Goal: Find specific page/section: Find specific page/section

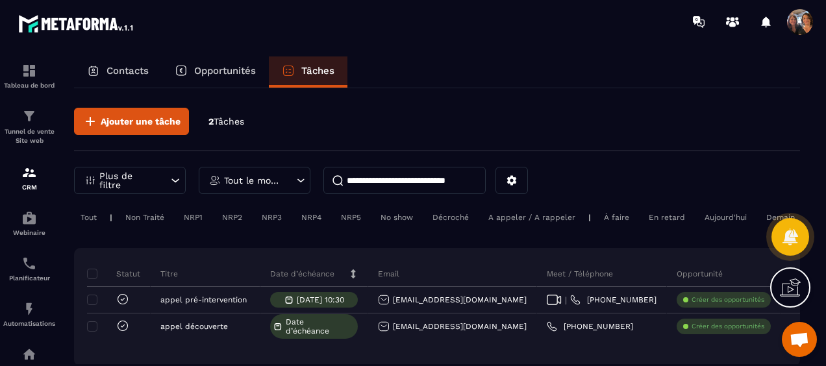
scroll to position [65, 0]
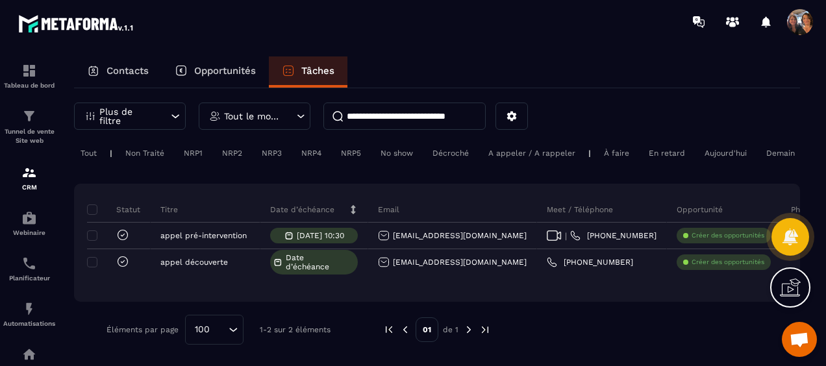
click at [130, 73] on p "Contacts" at bounding box center [127, 71] width 42 height 12
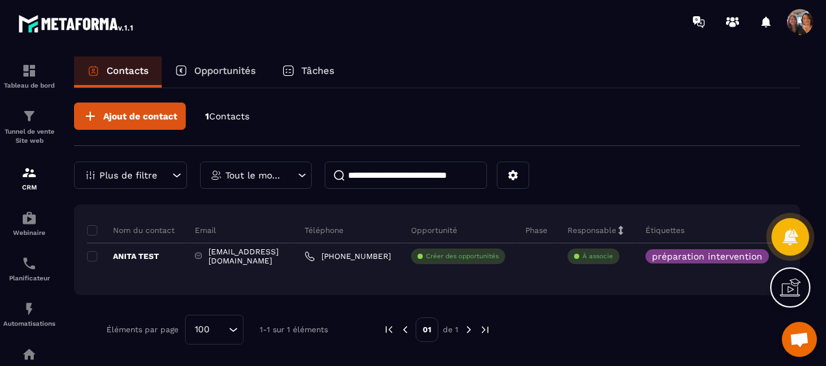
scroll to position [4, 0]
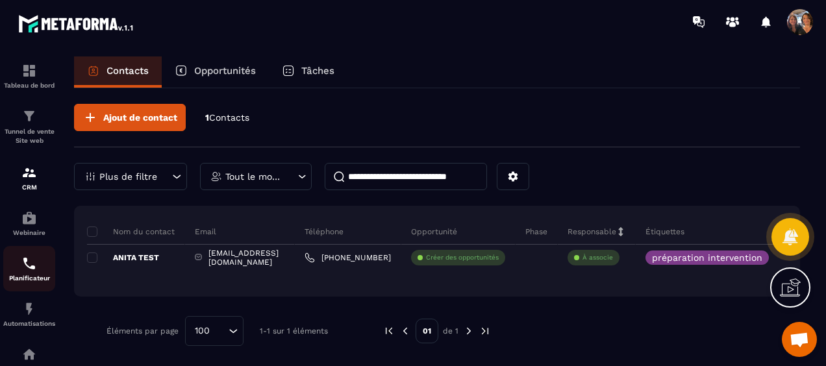
click at [34, 267] on img at bounding box center [29, 264] width 16 height 16
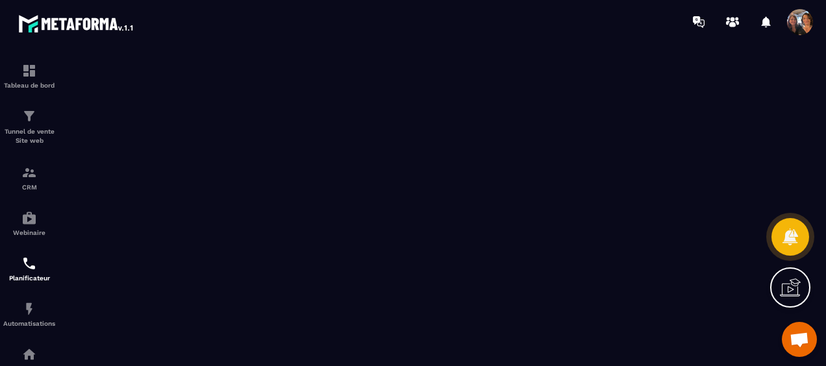
click at [804, 338] on span "Ouvrir le chat" at bounding box center [799, 340] width 21 height 17
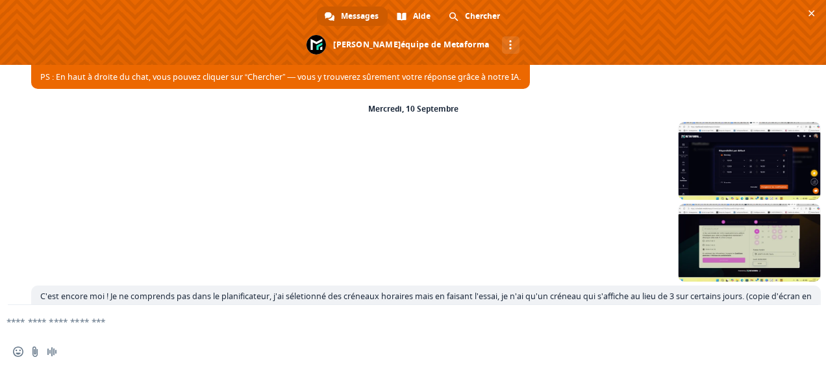
scroll to position [1087, 0]
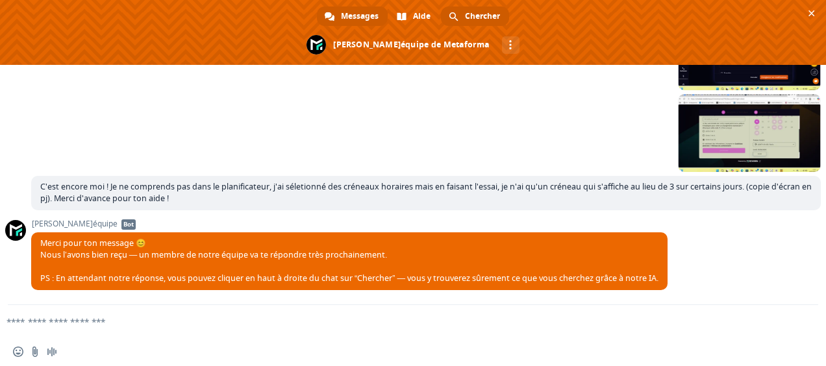
click at [453, 14] on span at bounding box center [454, 17] width 10 height 10
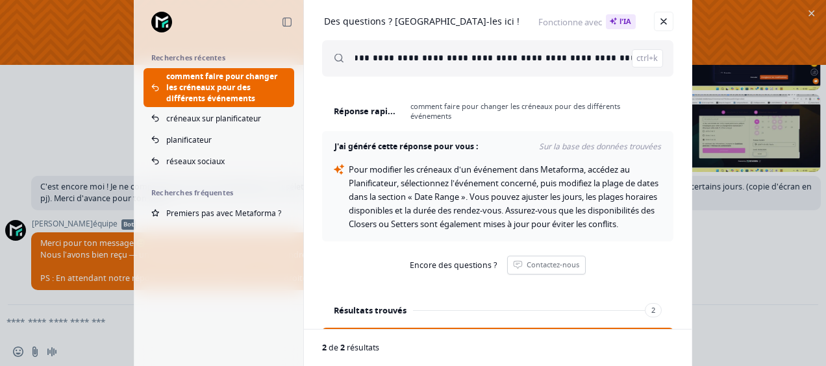
scroll to position [0, 0]
drag, startPoint x: 354, startPoint y: 55, endPoint x: 497, endPoint y: 71, distance: 143.8
click at [497, 71] on div "**********" at bounding box center [497, 58] width 351 height 36
drag, startPoint x: 354, startPoint y: 56, endPoint x: 646, endPoint y: 60, distance: 291.5
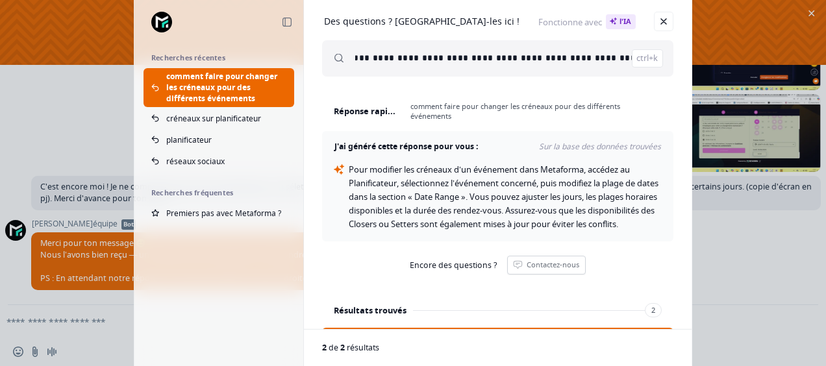
click at [646, 60] on input "**********" at bounding box center [509, 58] width 308 height 36
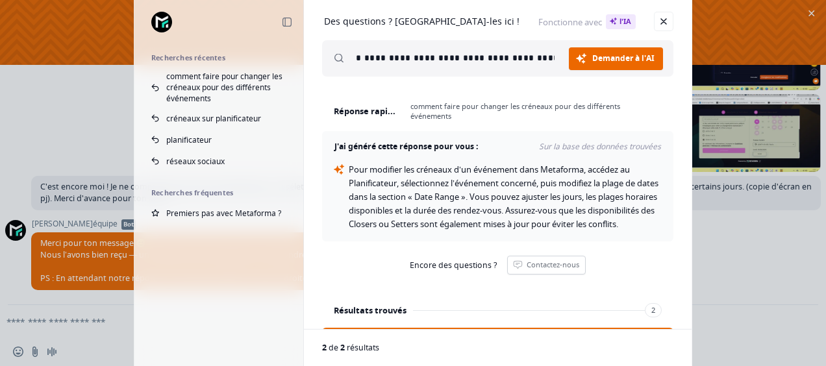
scroll to position [0, 36]
type input "**********"
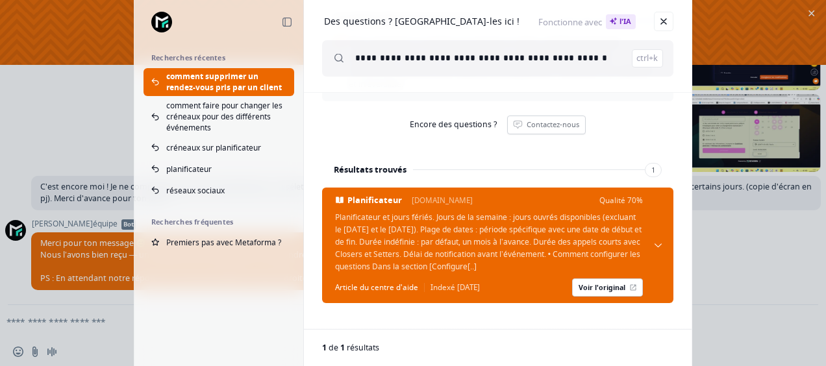
scroll to position [0, 0]
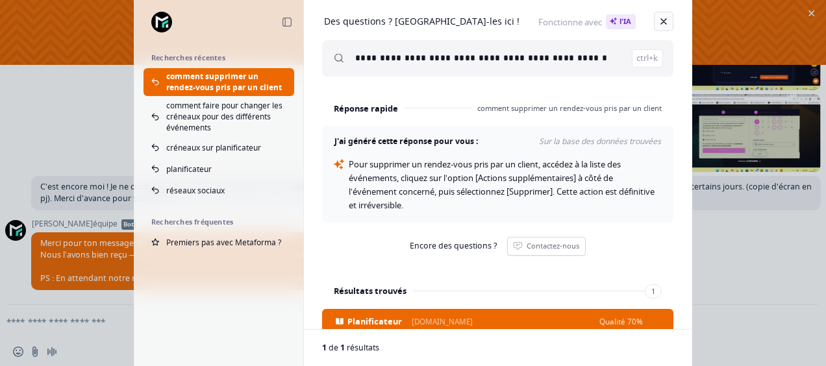
click at [665, 21] on link "Fermer" at bounding box center [663, 21] width 19 height 19
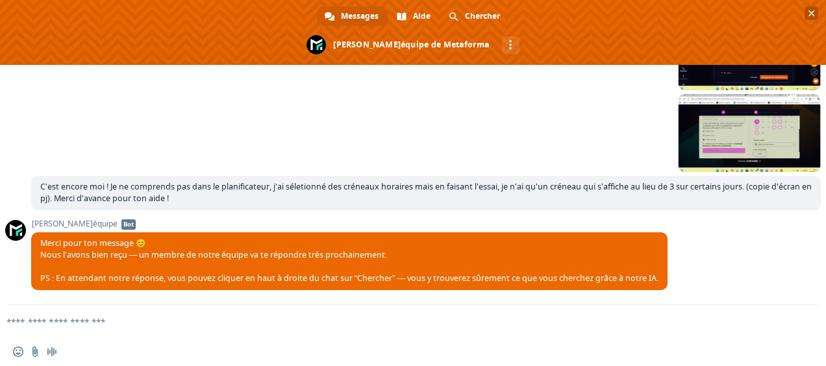
click at [813, 10] on span "Fermer le chat" at bounding box center [811, 13] width 6 height 6
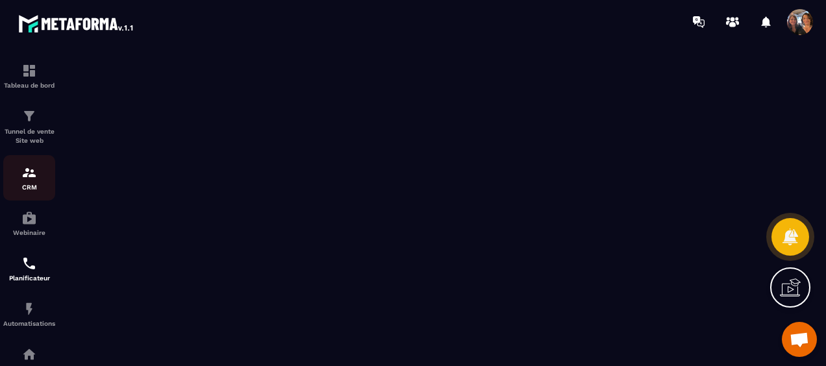
click at [31, 184] on div "CRM" at bounding box center [29, 178] width 52 height 26
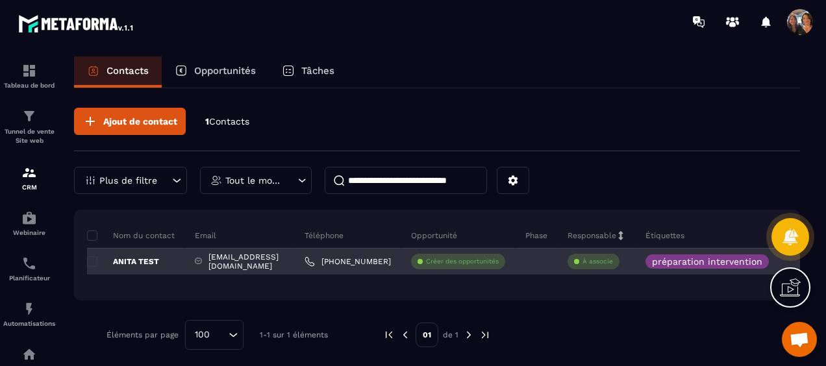
click at [153, 260] on p "ANITA TEST" at bounding box center [123, 261] width 72 height 10
